Goal: Task Accomplishment & Management: Manage account settings

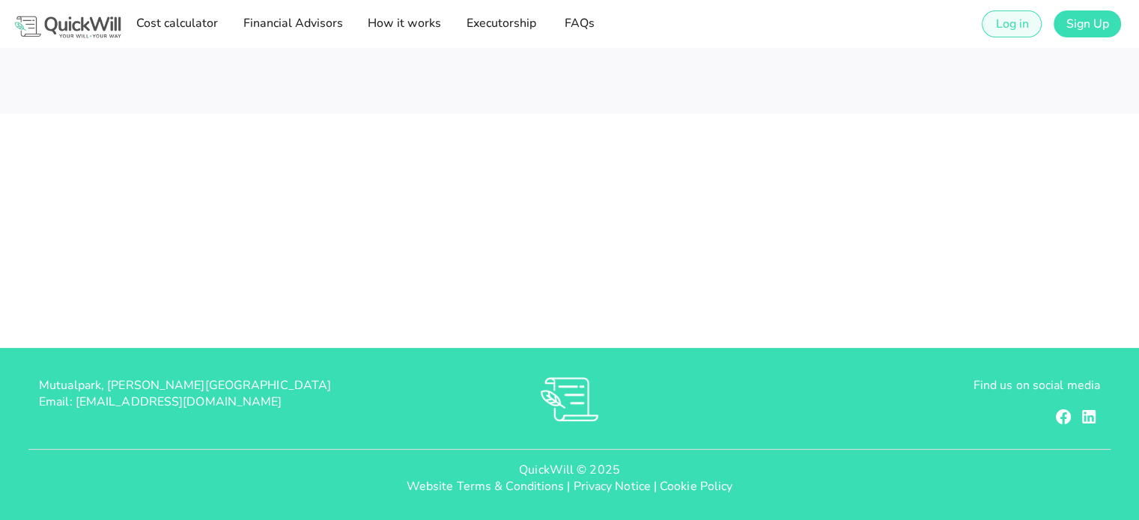
type input "[EMAIL_ADDRESS][DOMAIN_NAME]"
click at [1017, 27] on span "Log in" at bounding box center [1011, 24] width 34 height 16
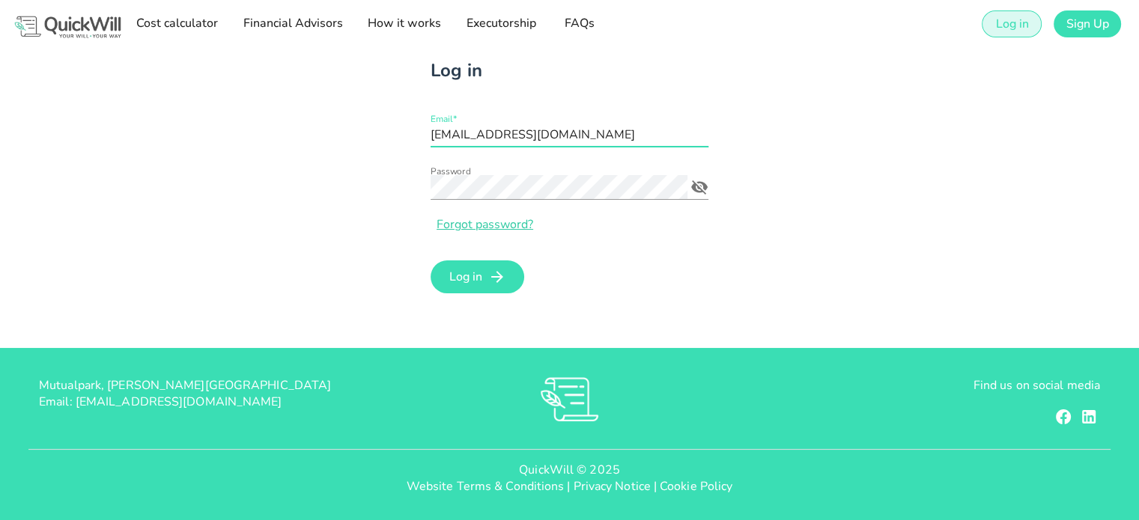
drag, startPoint x: 581, startPoint y: 135, endPoint x: 353, endPoint y: 131, distance: 228.4
click at [353, 131] on div "Log in Email* [EMAIL_ADDRESS][DOMAIN_NAME] Password Forgot password? Log in" at bounding box center [569, 177] width 887 height 259
type input "[EMAIL_ADDRESS][DOMAIN_NAME]"
click at [235, 140] on div "Log in Email* [EMAIL_ADDRESS][DOMAIN_NAME] Password Forgot password? Log in" at bounding box center [569, 177] width 887 height 259
click at [707, 185] on icon "Password appended action" at bounding box center [699, 187] width 18 height 18
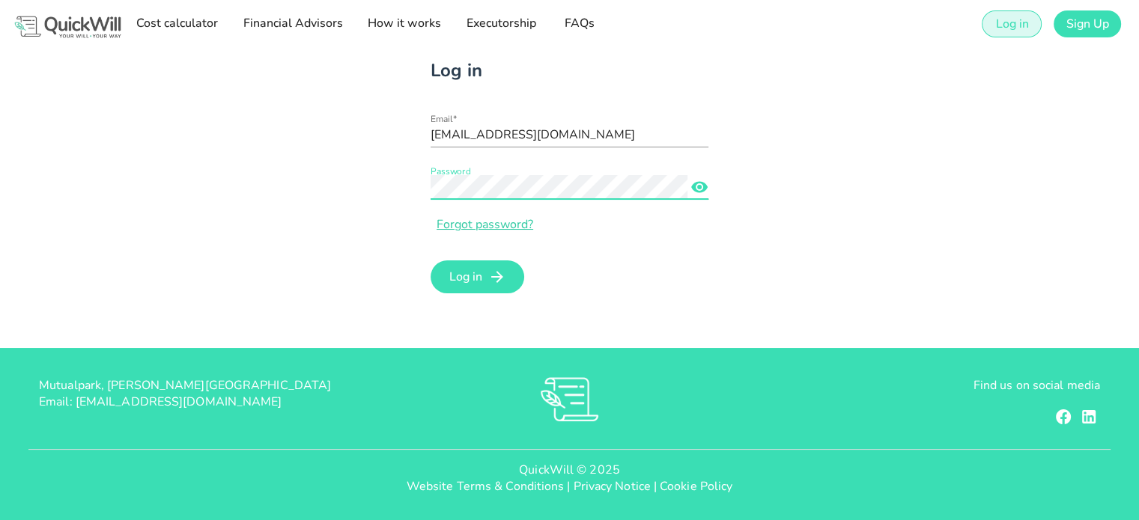
click at [705, 185] on icon "Password appended action" at bounding box center [699, 187] width 16 height 11
click at [476, 269] on span "Log in" at bounding box center [466, 277] width 34 height 16
